Goal: Navigation & Orientation: Find specific page/section

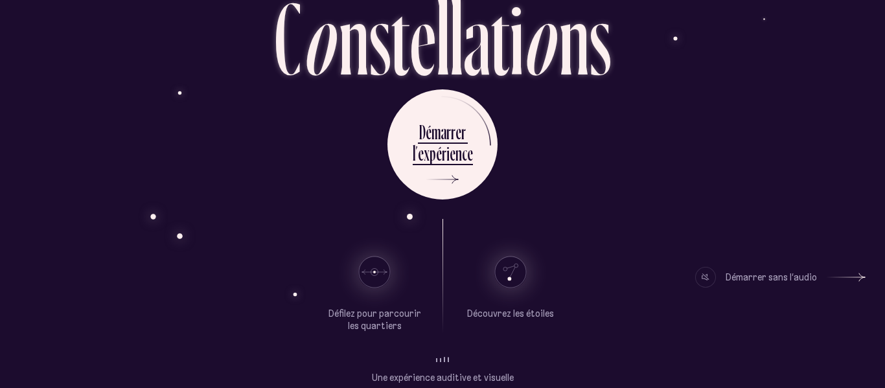
scroll to position [96, 0]
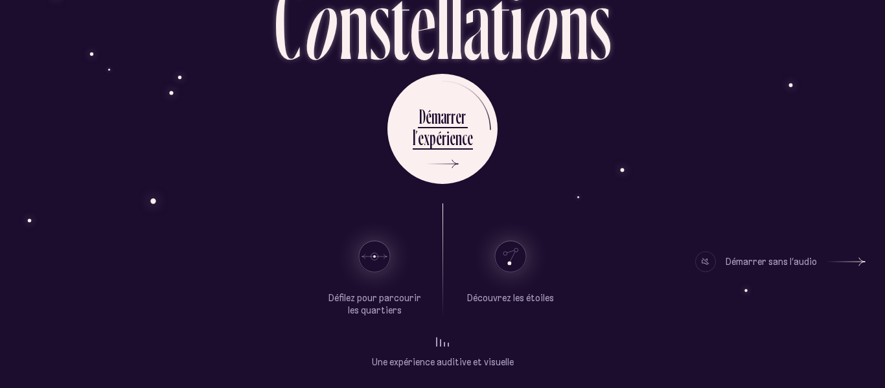
click at [502, 257] on use at bounding box center [510, 256] width 31 height 31
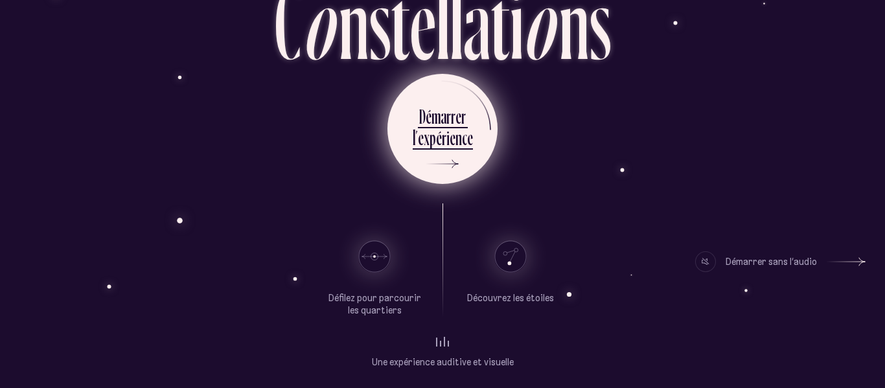
click at [446, 121] on div "r" at bounding box center [448, 116] width 5 height 25
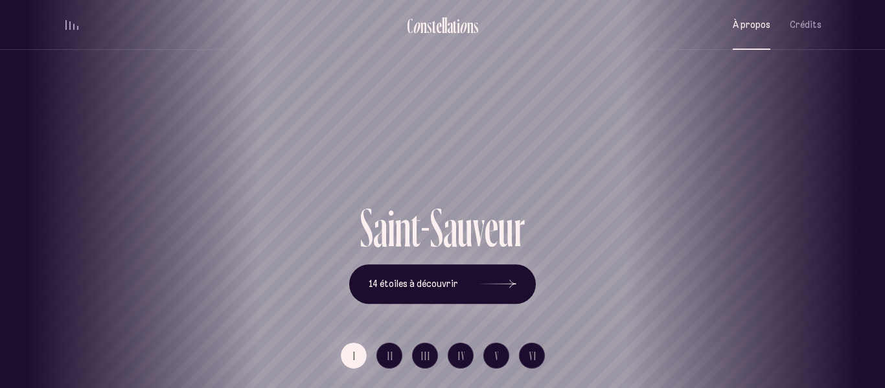
click at [740, 19] on span "À propos" at bounding box center [751, 24] width 38 height 11
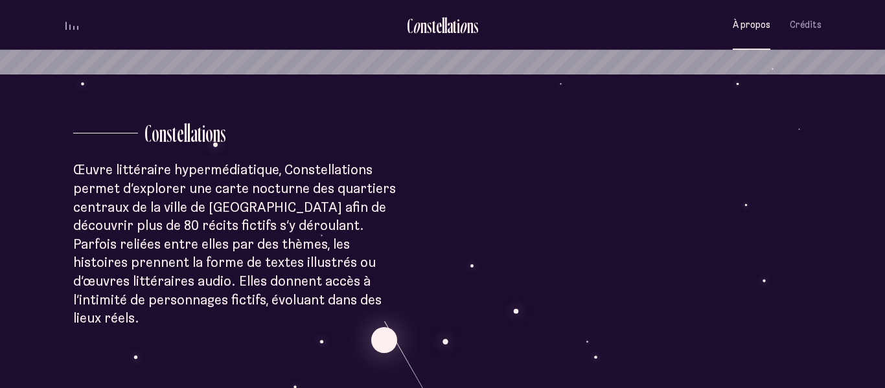
scroll to position [308, 0]
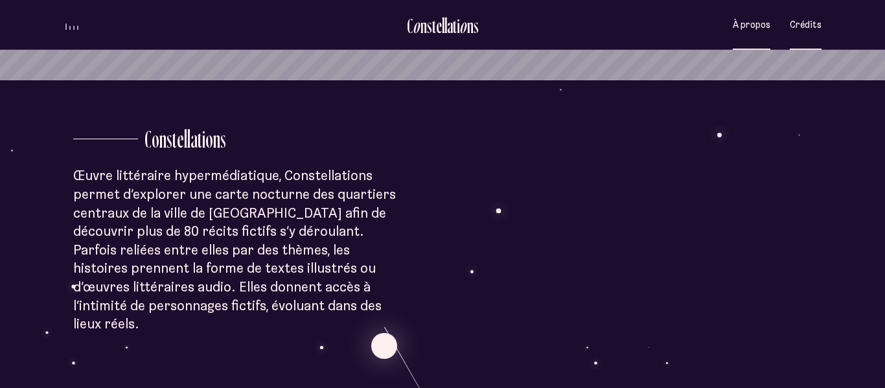
click at [814, 29] on span "Crédits" at bounding box center [805, 24] width 32 height 11
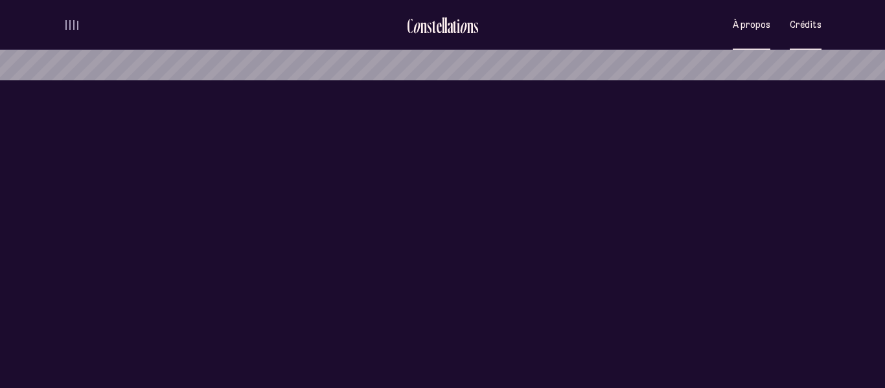
scroll to position [0, 0]
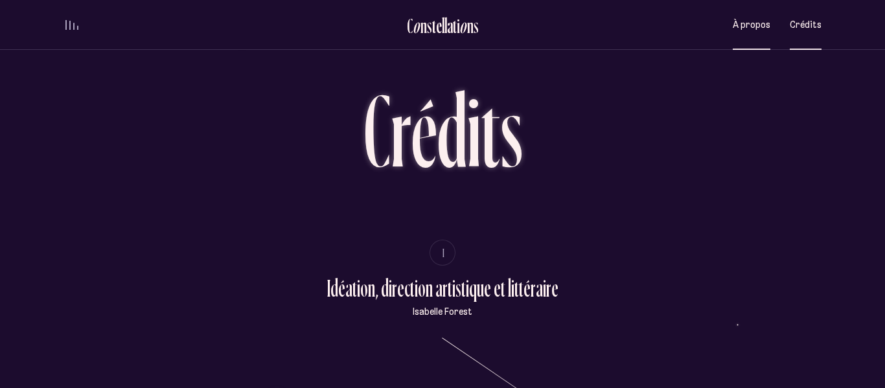
click at [756, 28] on span "À propos" at bounding box center [751, 24] width 38 height 11
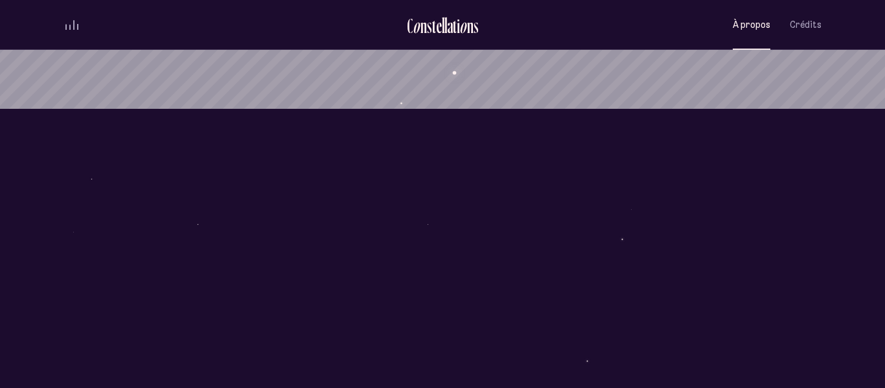
scroll to position [286, 0]
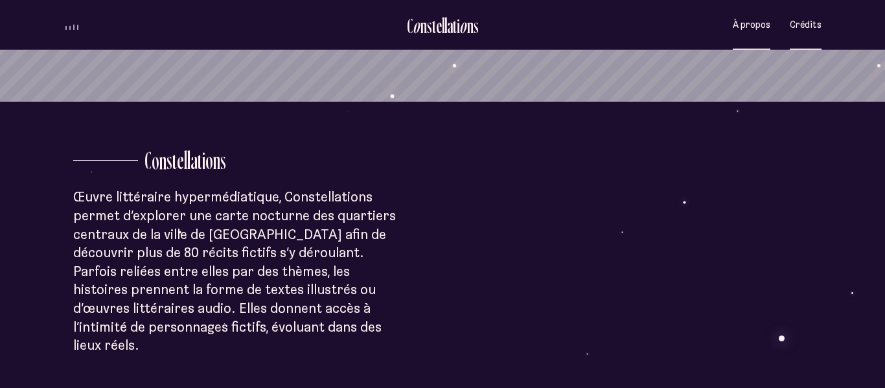
click at [816, 38] on button "Crédits" at bounding box center [805, 25] width 32 height 30
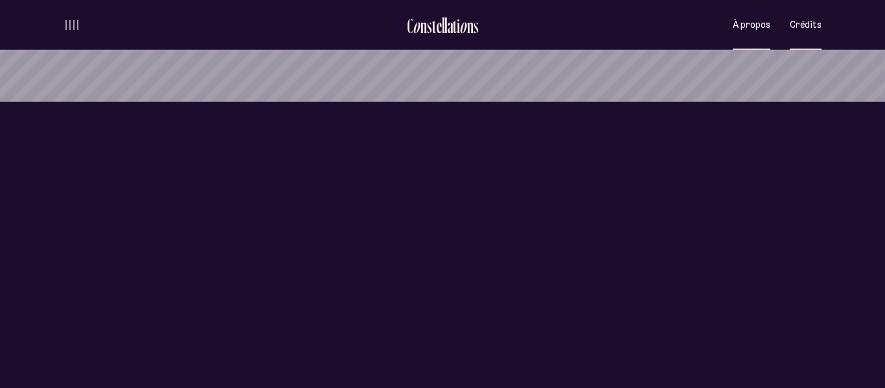
scroll to position [0, 0]
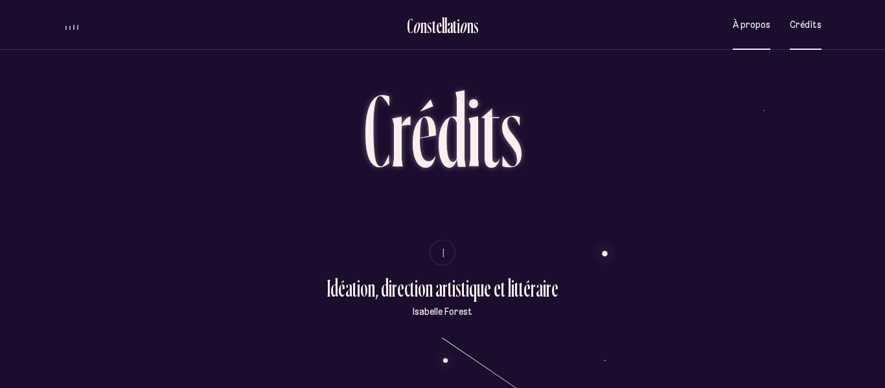
click at [768, 21] on span "À propos" at bounding box center [751, 24] width 38 height 11
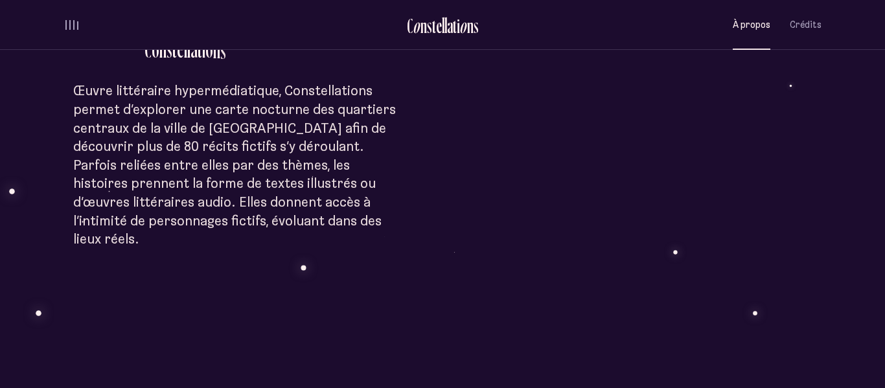
scroll to position [405, 0]
